Goal: Register for event/course

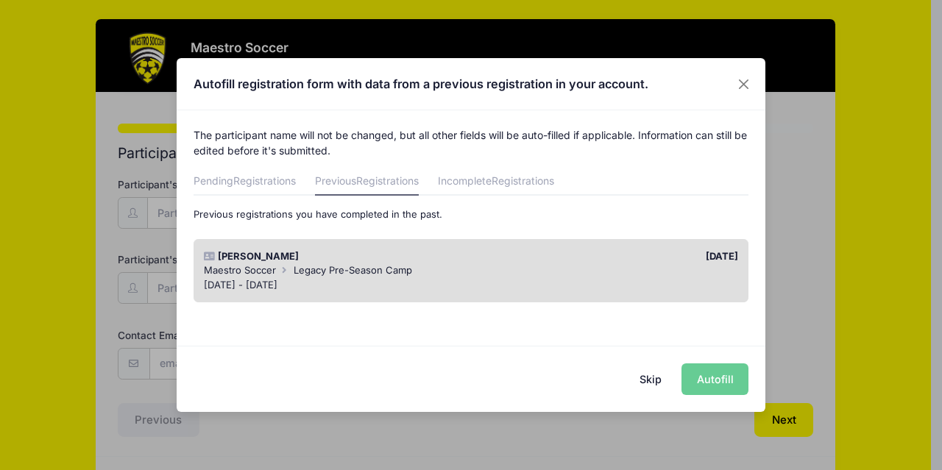
click at [526, 268] on div "Maestro Soccer Legacy Pre-Season Camp" at bounding box center [471, 270] width 535 height 15
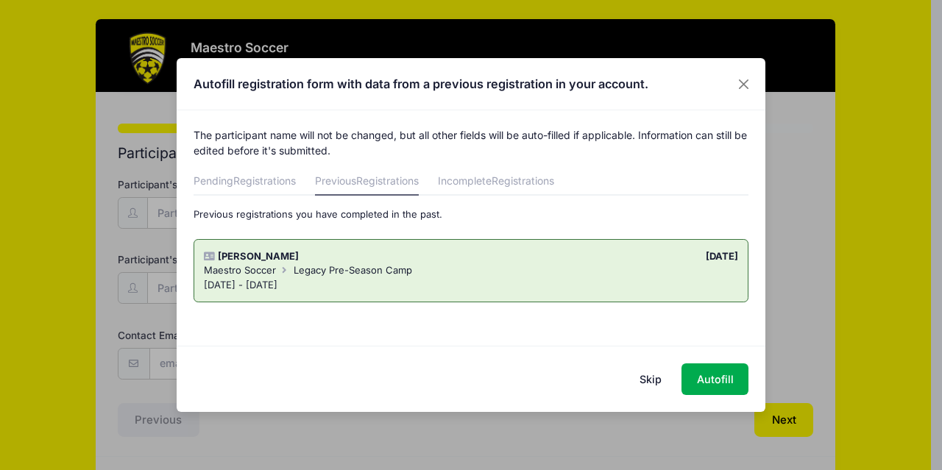
click at [207, 256] on icon at bounding box center [210, 257] width 12 height 10
drag, startPoint x: 252, startPoint y: 267, endPoint x: 427, endPoint y: 297, distance: 177.7
click at [251, 264] on span "Maestro Soccer" at bounding box center [240, 270] width 72 height 12
click at [710, 375] on button "Autofill" at bounding box center [714, 379] width 67 height 32
type input "[PERSON_NAME][EMAIL_ADDRESS][DOMAIN_NAME]"
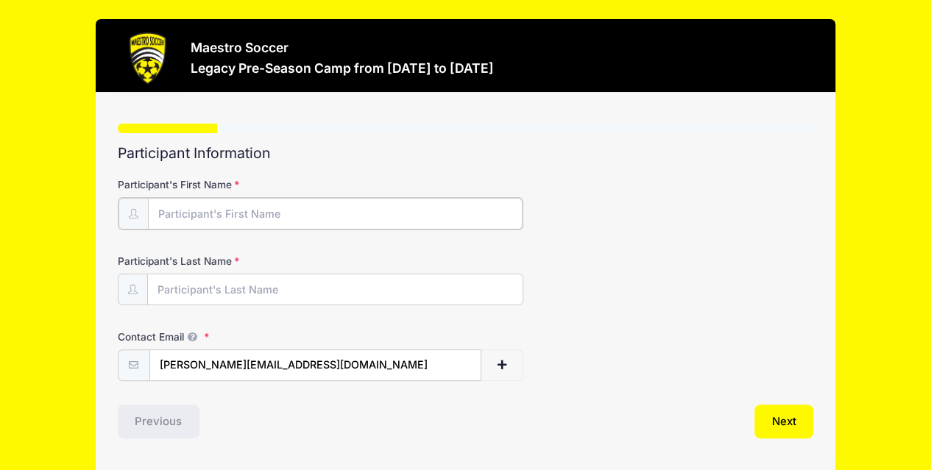
click at [347, 211] on input "Participant's First Name" at bounding box center [335, 214] width 375 height 32
type input "Ivy"
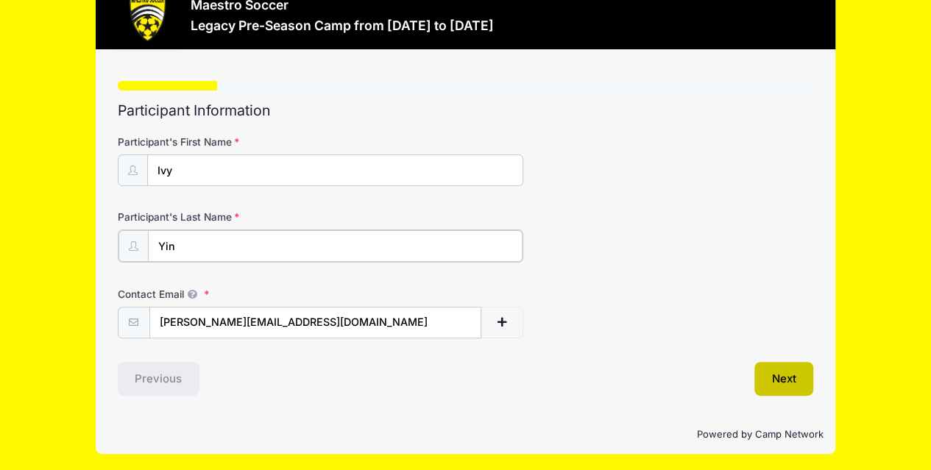
type input "Yin"
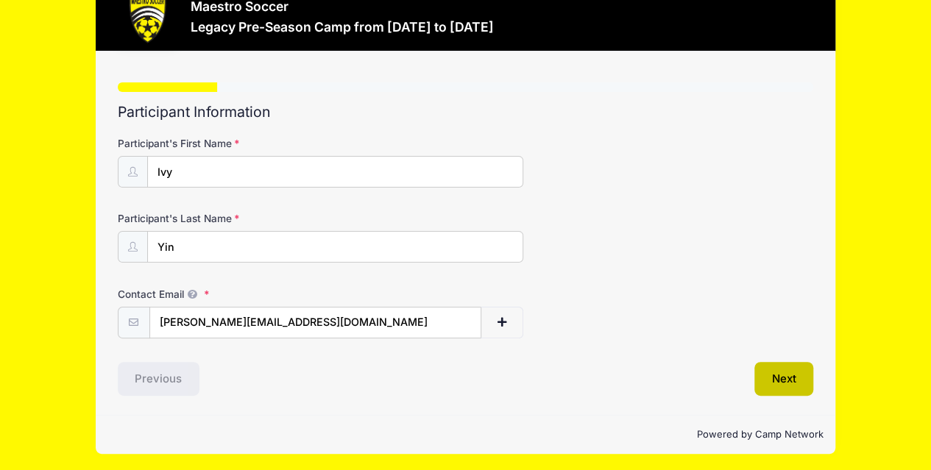
click at [789, 376] on button "Next" at bounding box center [784, 379] width 60 height 34
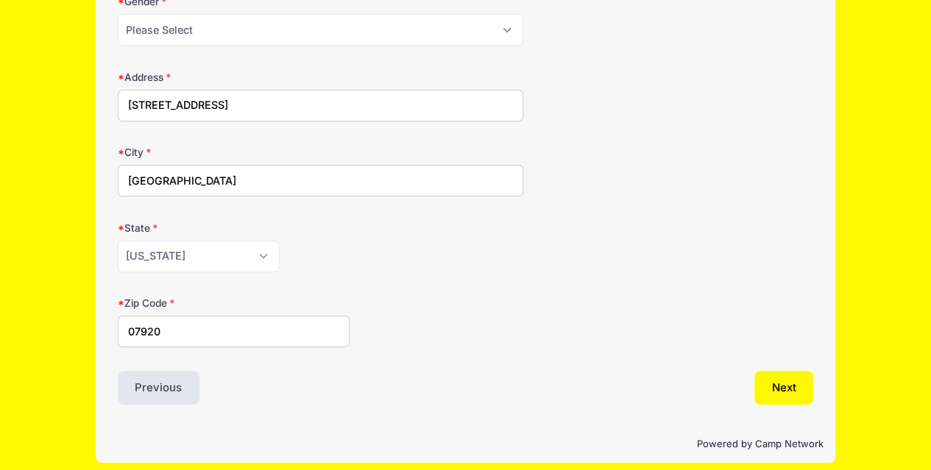
scroll to position [266, 0]
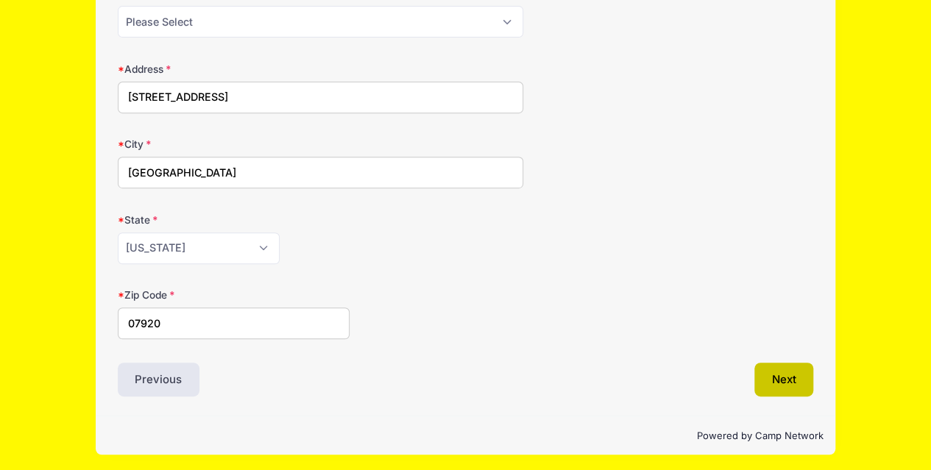
click at [783, 370] on button "Next" at bounding box center [784, 380] width 60 height 34
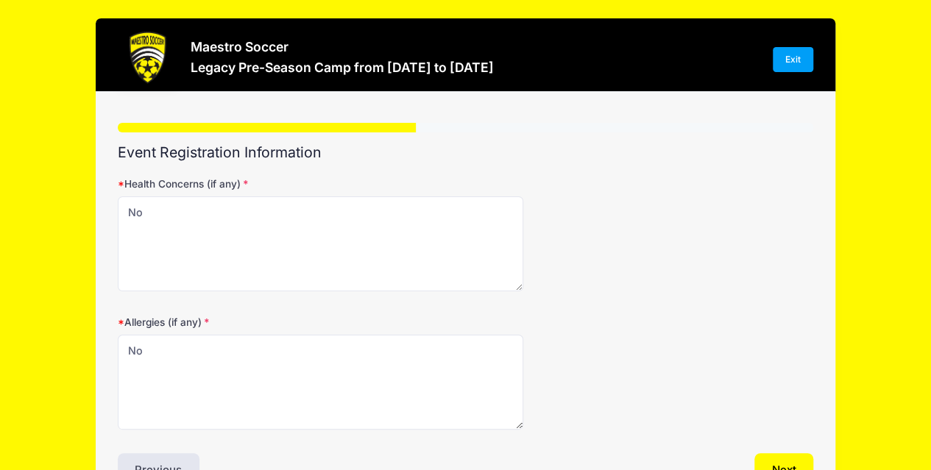
scroll to position [0, 0]
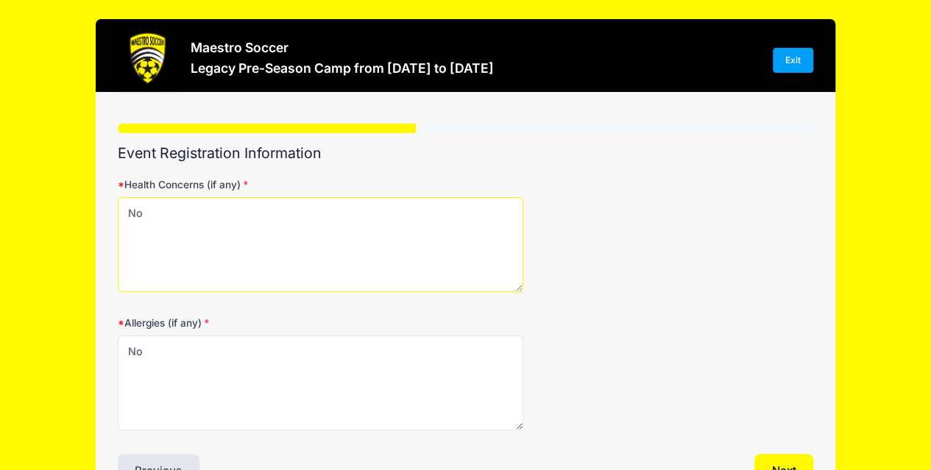
click at [355, 245] on textarea "No" at bounding box center [321, 244] width 406 height 95
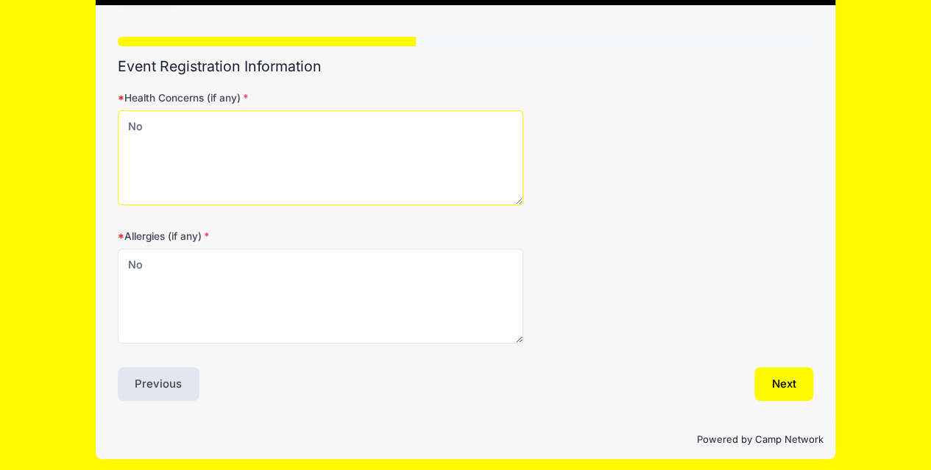
scroll to position [93, 0]
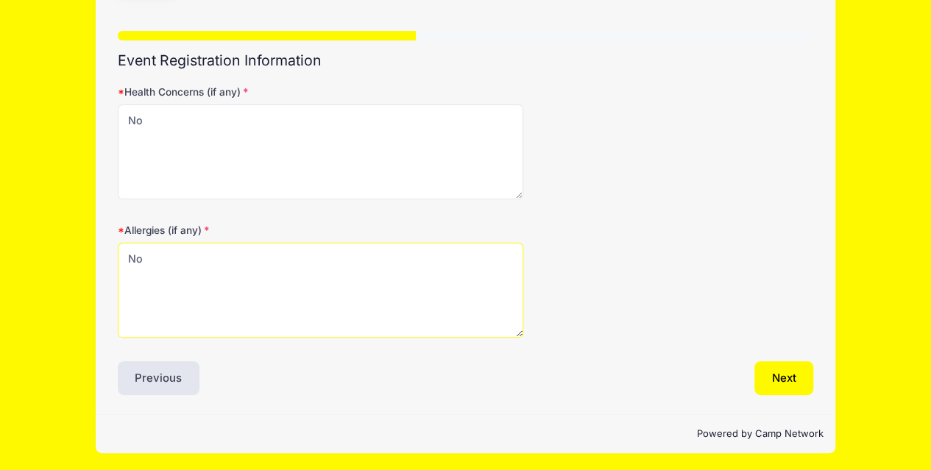
click at [452, 256] on textarea "No" at bounding box center [321, 290] width 406 height 95
type textarea "N"
type textarea "pollen"
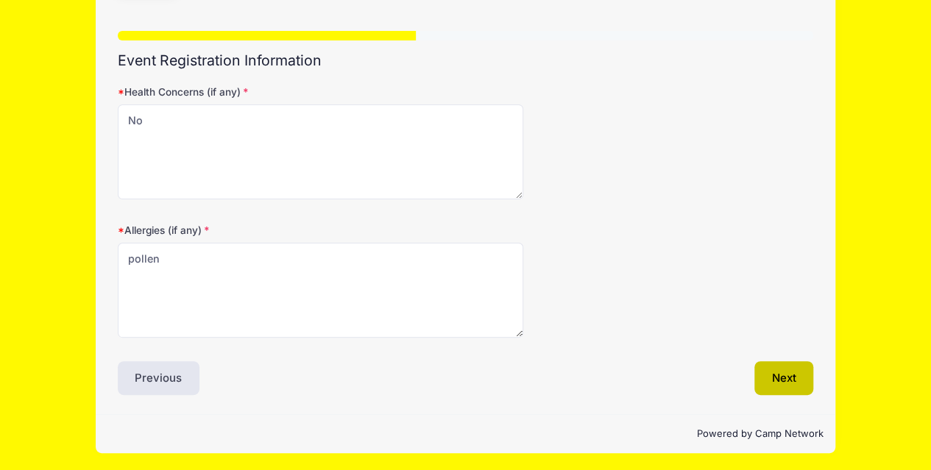
click at [784, 373] on button "Next" at bounding box center [784, 378] width 60 height 34
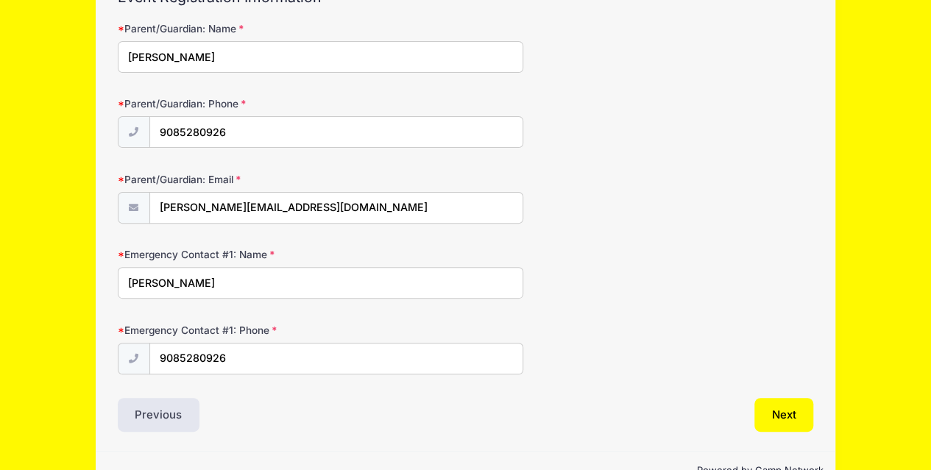
scroll to position [191, 0]
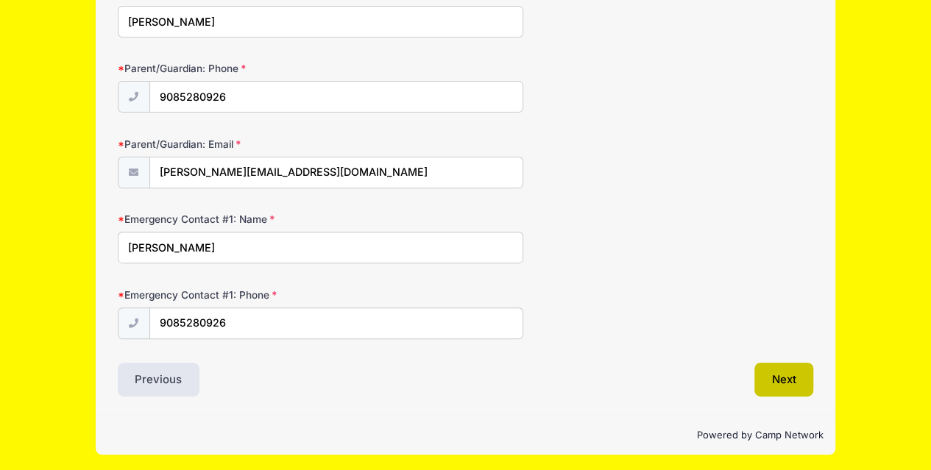
click at [781, 377] on button "Next" at bounding box center [784, 380] width 60 height 34
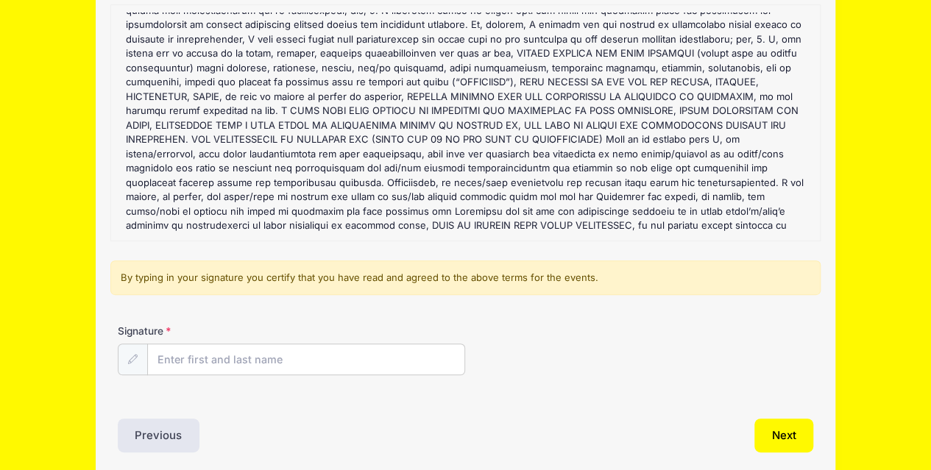
scroll to position [219, 0]
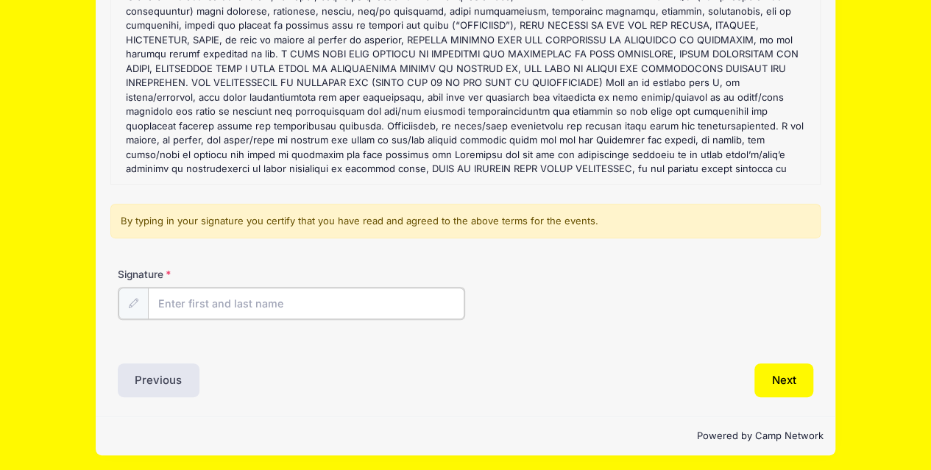
click at [288, 299] on input "Signature" at bounding box center [306, 304] width 317 height 32
type input "[PERSON_NAME]"
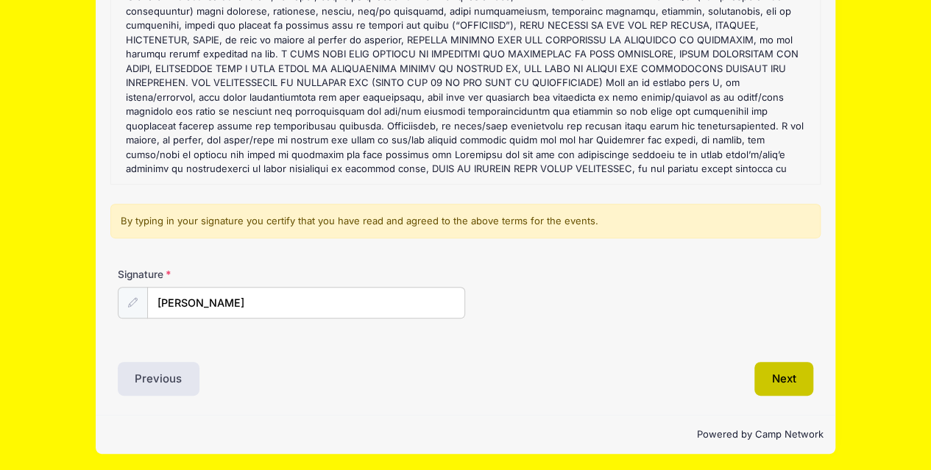
click at [784, 372] on button "Next" at bounding box center [784, 379] width 60 height 34
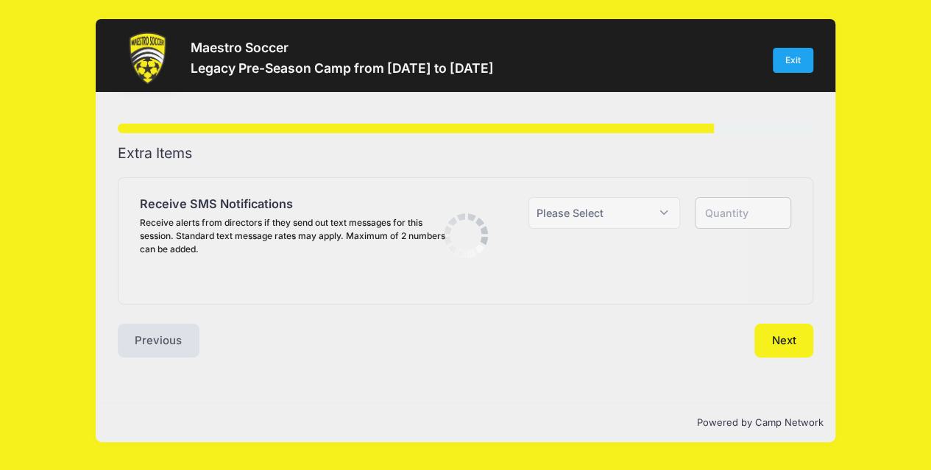
scroll to position [0, 0]
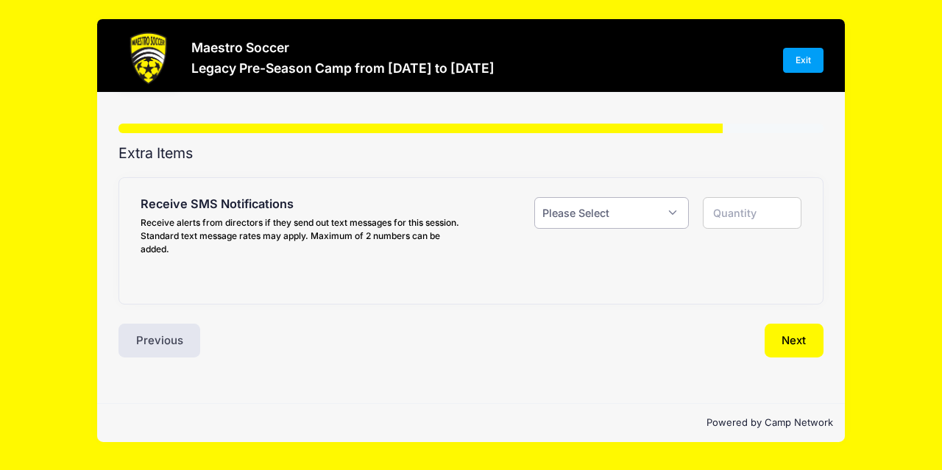
click at [671, 211] on select "Please Select Yes ($0.00) No" at bounding box center [611, 213] width 155 height 32
select select "1"
click at [534, 197] on select "Please Select Yes ($0.00) No" at bounding box center [611, 213] width 155 height 32
type input "1"
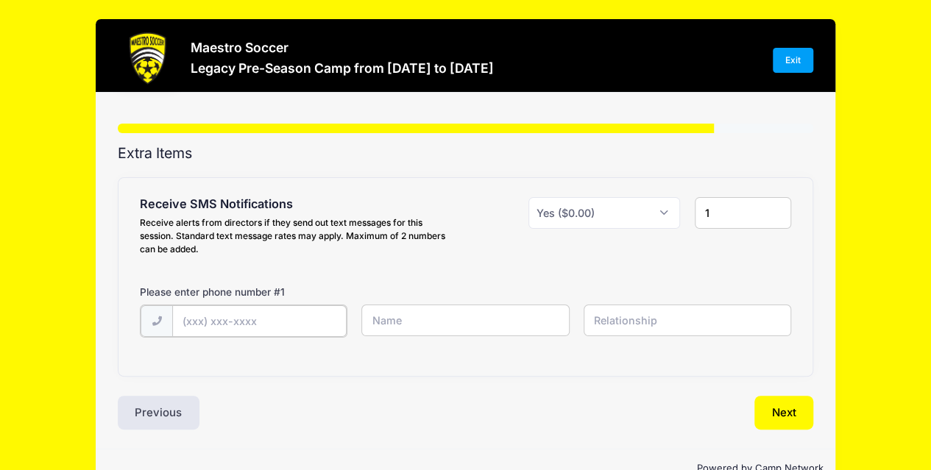
click at [0, 0] on input "text" at bounding box center [0, 0] width 0 height 0
type input "[PHONE_NUMBER]"
click at [0, 0] on input "text" at bounding box center [0, 0] width 0 height 0
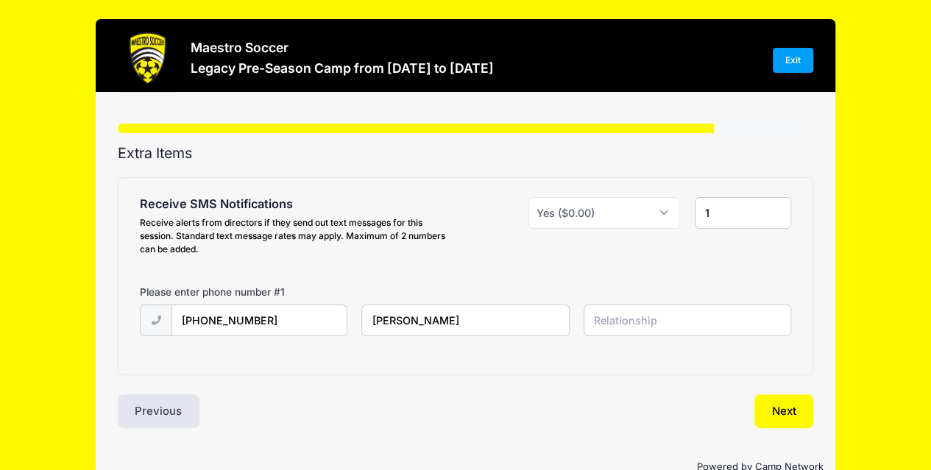
type input "[PERSON_NAME]"
type input "mother"
click at [789, 411] on button "Next" at bounding box center [784, 411] width 60 height 34
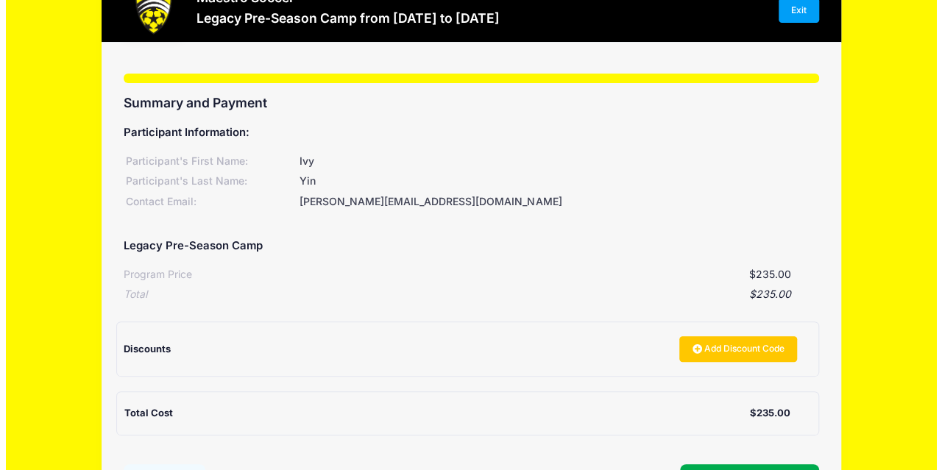
scroll to position [74, 0]
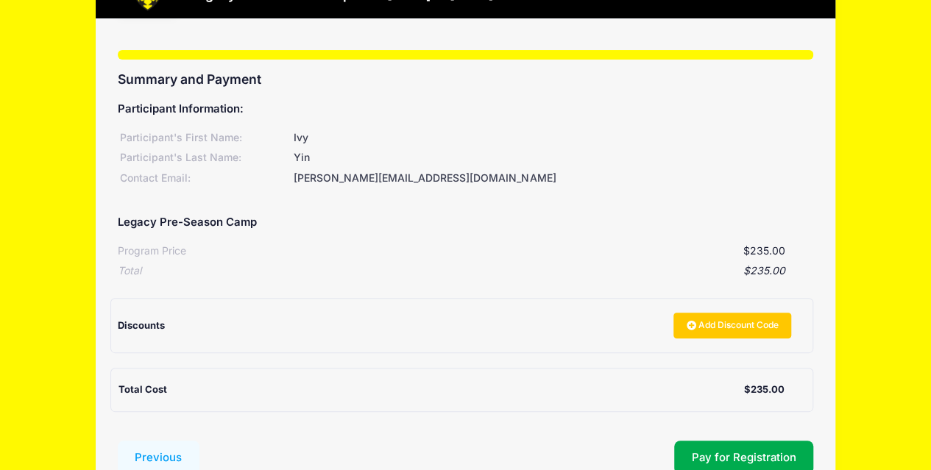
click at [271, 323] on div "Discounts" at bounding box center [391, 326] width 546 height 15
click at [720, 322] on link "Add Discount Code" at bounding box center [732, 325] width 118 height 25
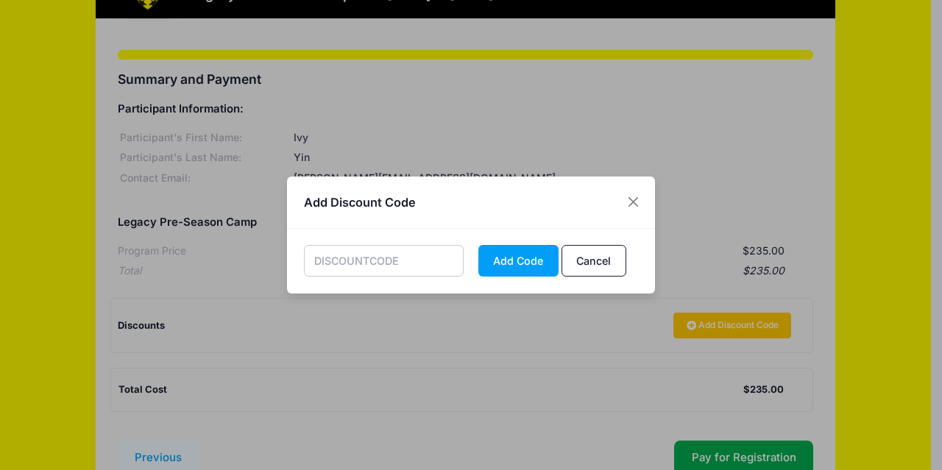
click at [354, 254] on input "text" at bounding box center [384, 261] width 160 height 32
type input "IVY50"
click at [522, 255] on button "Add Code" at bounding box center [518, 261] width 80 height 32
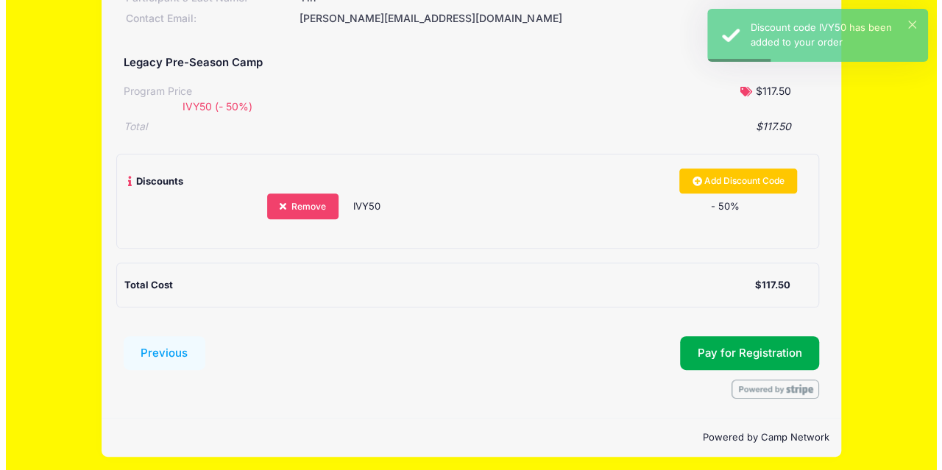
scroll to position [237, 0]
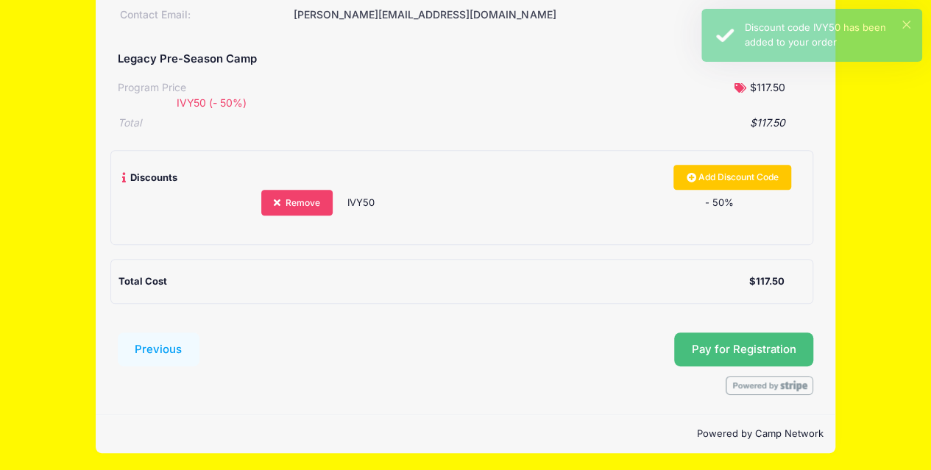
click at [719, 347] on span "Pay for Registration" at bounding box center [744, 349] width 104 height 13
